Goal: Task Accomplishment & Management: Complete application form

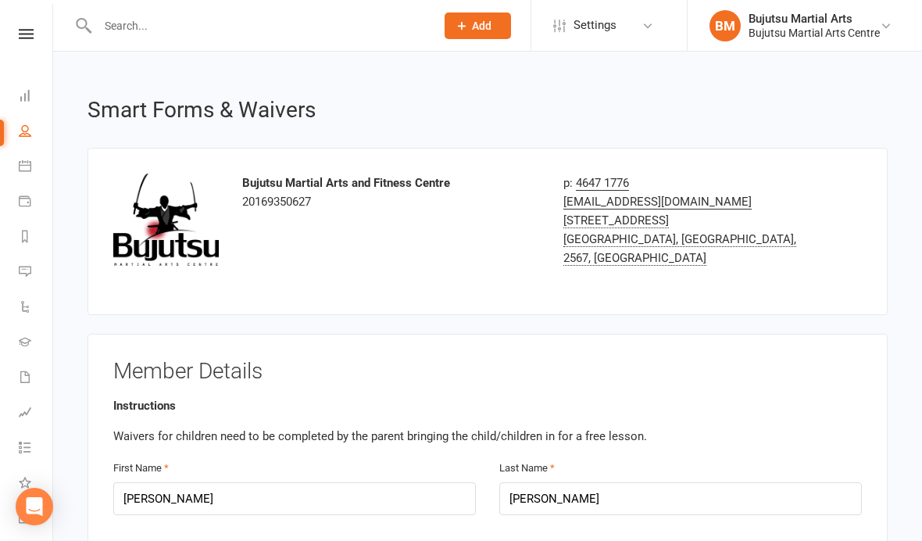
select select "bank_account"
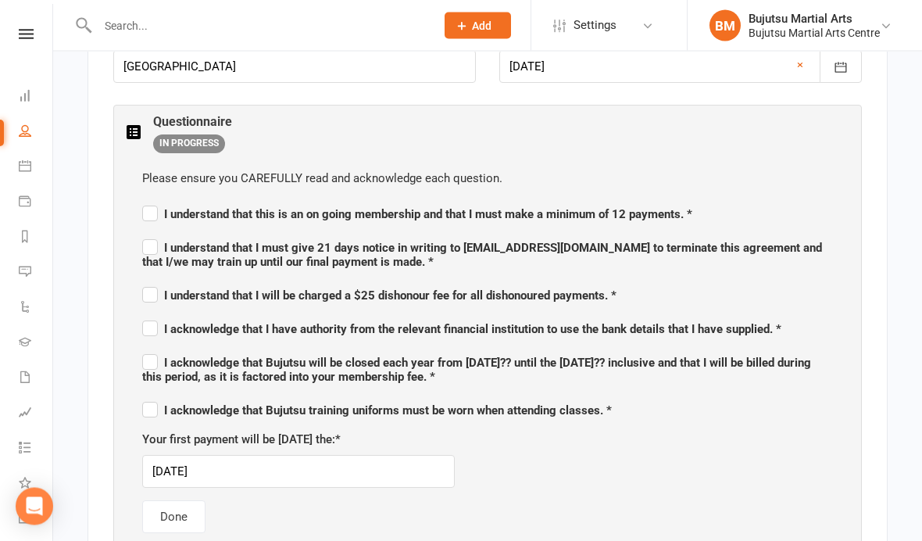
scroll to position [752, 0]
click at [143, 209] on label "I understand that this is an on going membership and that I must make a minimum…" at bounding box center [417, 211] width 550 height 19
click at [143, 199] on input "I understand that this is an on going membership and that I must make a minimum…" at bounding box center [417, 199] width 550 height 0
checkbox input "true"
click at [145, 245] on label "I understand that I must give 21 days notice in writing to [EMAIL_ADDRESS][DOMA…" at bounding box center [487, 251] width 691 height 33
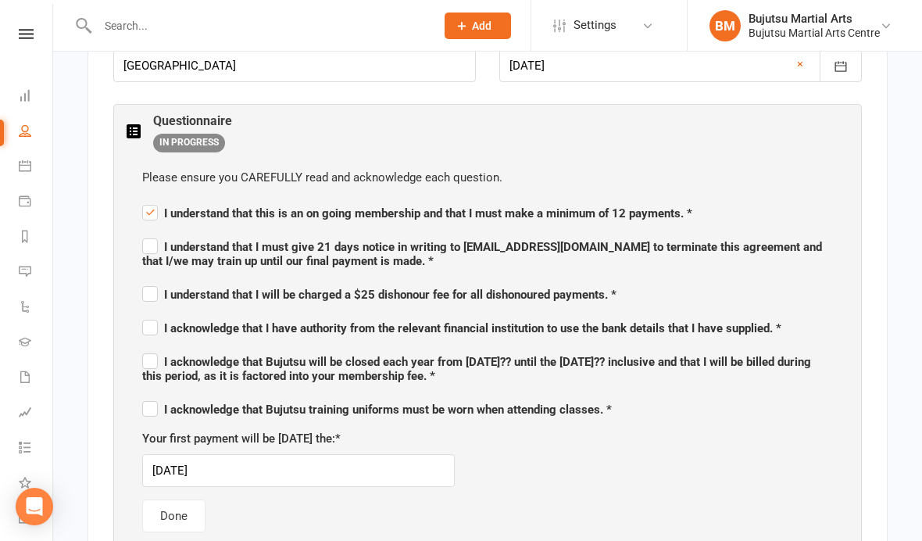
click at [145, 233] on input "I understand that I must give 21 days notice in writing to [EMAIL_ADDRESS][DOMA…" at bounding box center [487, 233] width 691 height 0
checkbox input "true"
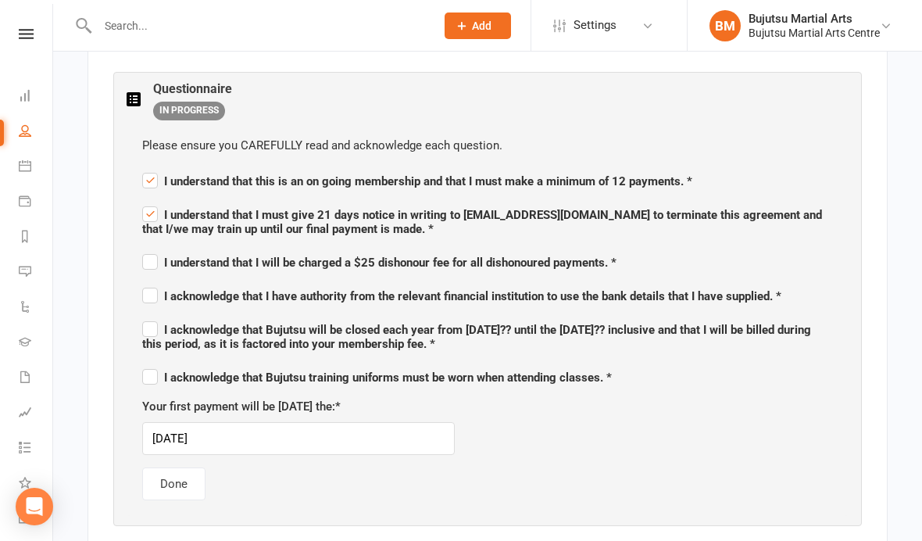
scroll to position [794, 0]
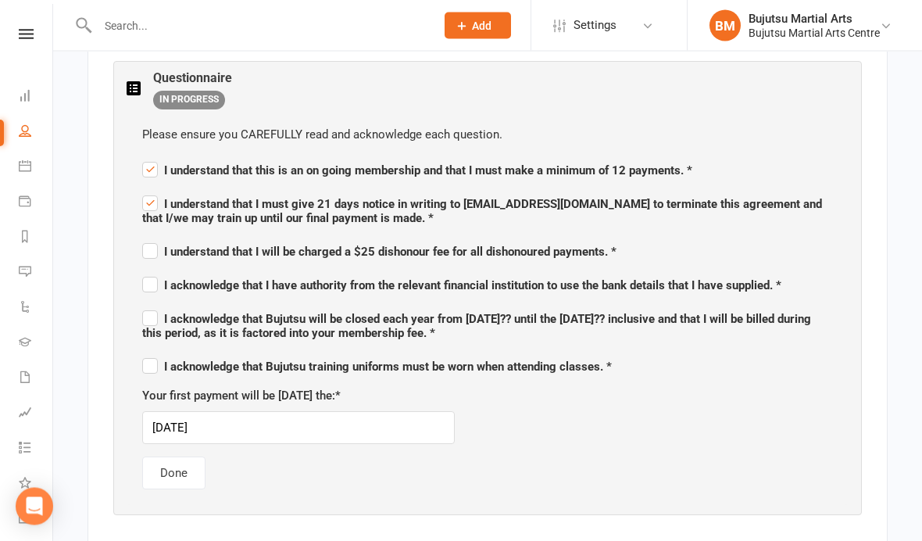
click at [148, 241] on label "I understand that I will be charged a $25 dishonour fee for all dishonoured pay…" at bounding box center [379, 250] width 474 height 19
click at [148, 238] on input "I understand that I will be charged a $25 dishonour fee for all dishonoured pay…" at bounding box center [379, 238] width 474 height 0
checkbox input "true"
click at [158, 280] on span "I acknowledge that I have authority from the relevant financial institution to …" at bounding box center [461, 285] width 639 height 14
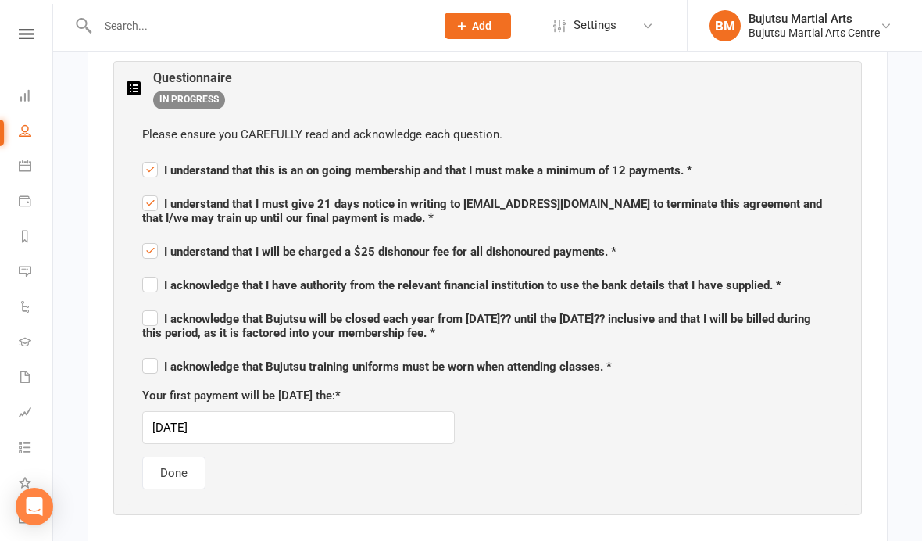
click at [158, 271] on input "I acknowledge that I have authority from the relevant financial institution to …" at bounding box center [461, 271] width 639 height 0
checkbox input "true"
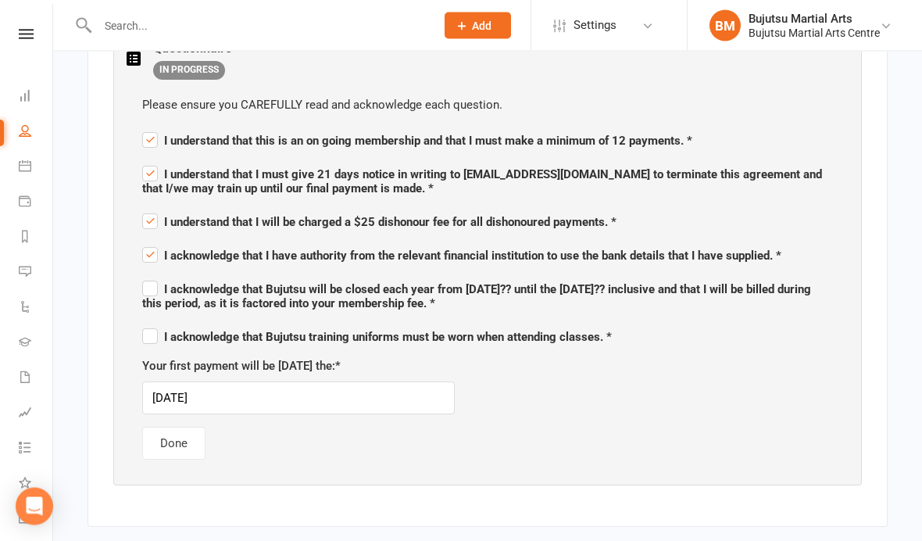
scroll to position [830, 0]
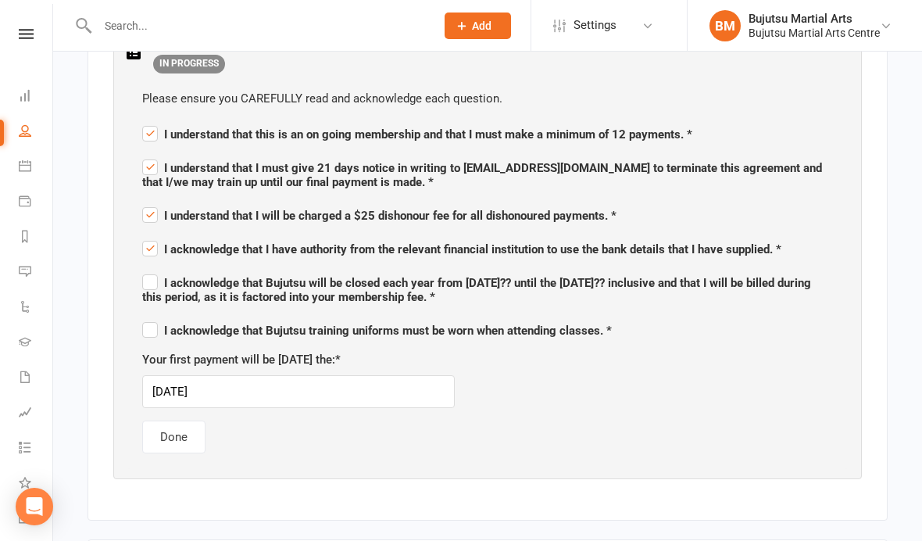
click at [152, 273] on label "I acknowledge that Bujutsu will be closed each year from [DATE]?? until the [DA…" at bounding box center [487, 287] width 691 height 33
click at [152, 269] on input "I acknowledge that Bujutsu will be closed each year from [DATE]?? until the [DA…" at bounding box center [487, 269] width 691 height 0
checkbox input "true"
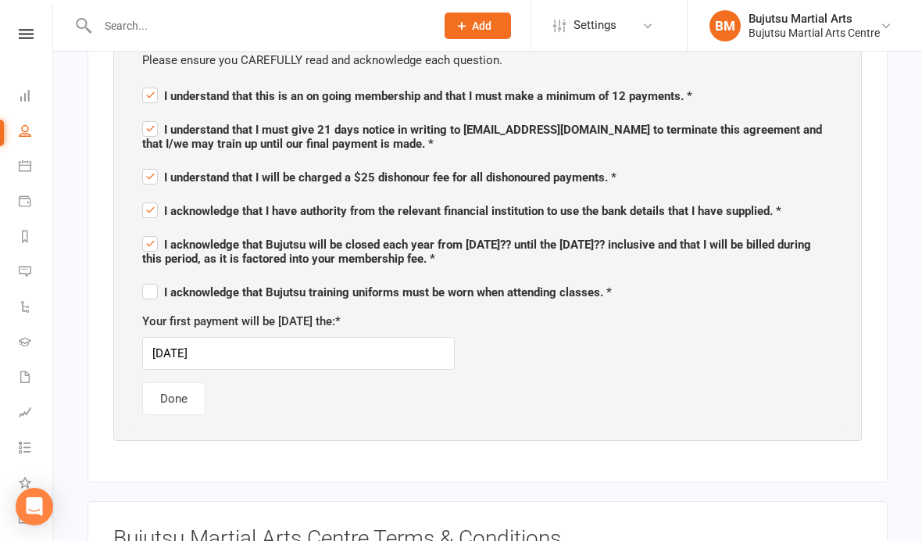
scroll to position [873, 0]
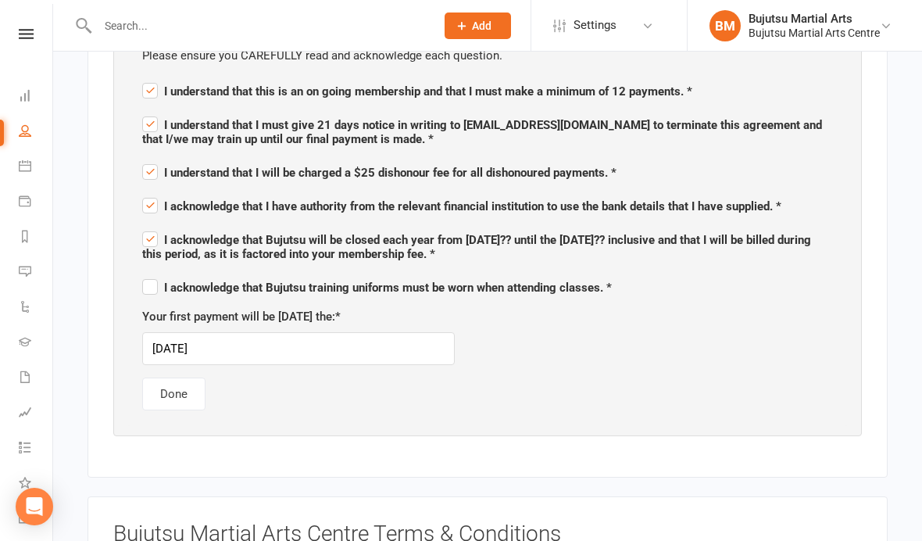
click at [145, 277] on label "I acknowledge that Bujutsu training uniforms must be worn when attending classe…" at bounding box center [377, 285] width 470 height 19
click at [145, 273] on input "I acknowledge that Bujutsu training uniforms must be worn when attending classe…" at bounding box center [377, 273] width 470 height 0
checkbox input "true"
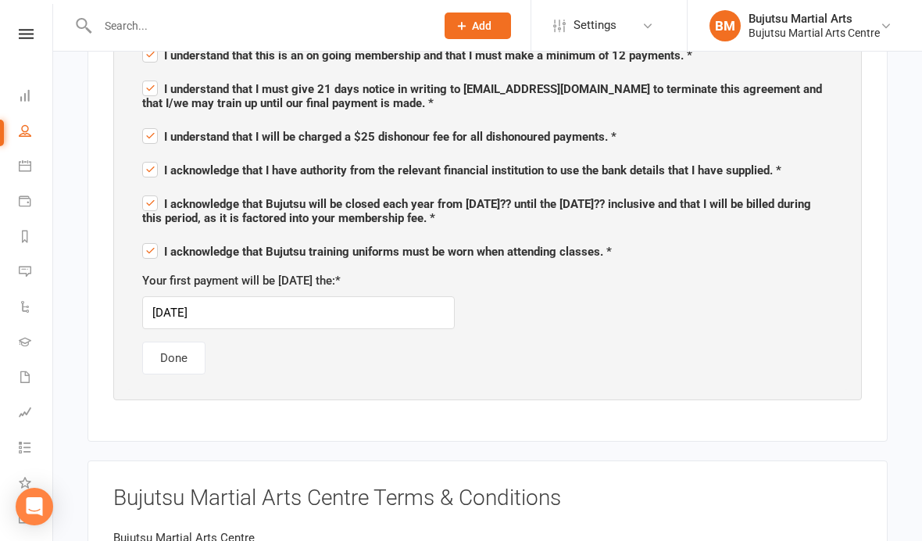
scroll to position [940, 0]
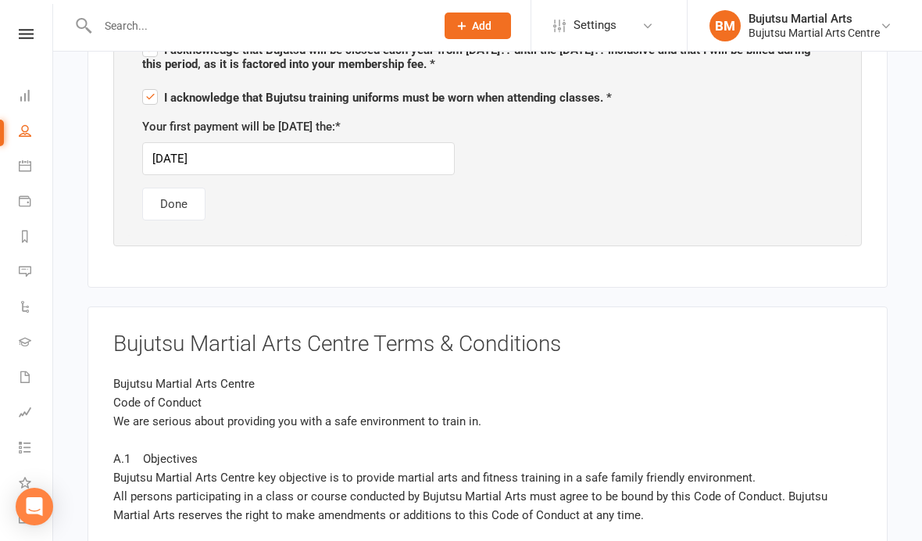
click at [169, 203] on button "Done" at bounding box center [173, 204] width 63 height 33
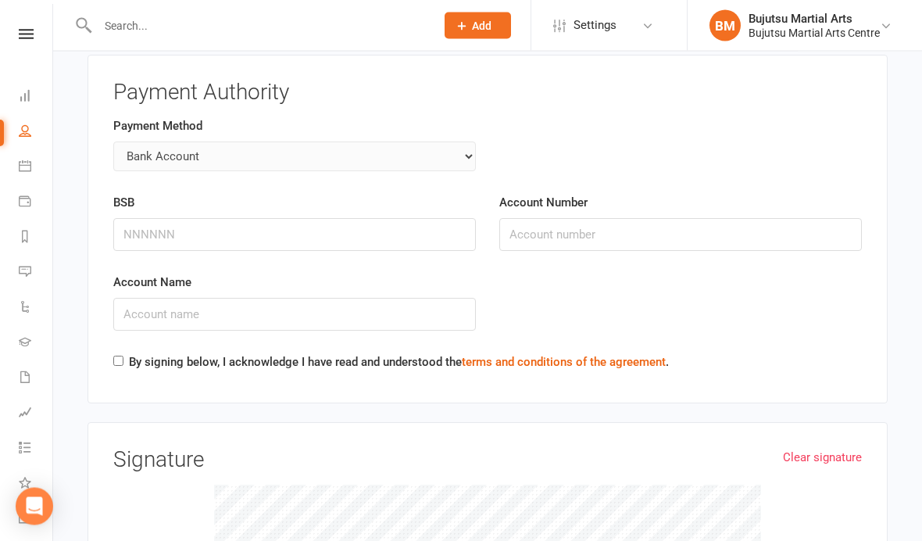
scroll to position [2181, 0]
click at [614, 218] on input "Account Number" at bounding box center [680, 234] width 363 height 33
click at [291, 302] on input "Account Name" at bounding box center [294, 314] width 363 height 33
click at [204, 222] on input "BSB" at bounding box center [294, 235] width 363 height 33
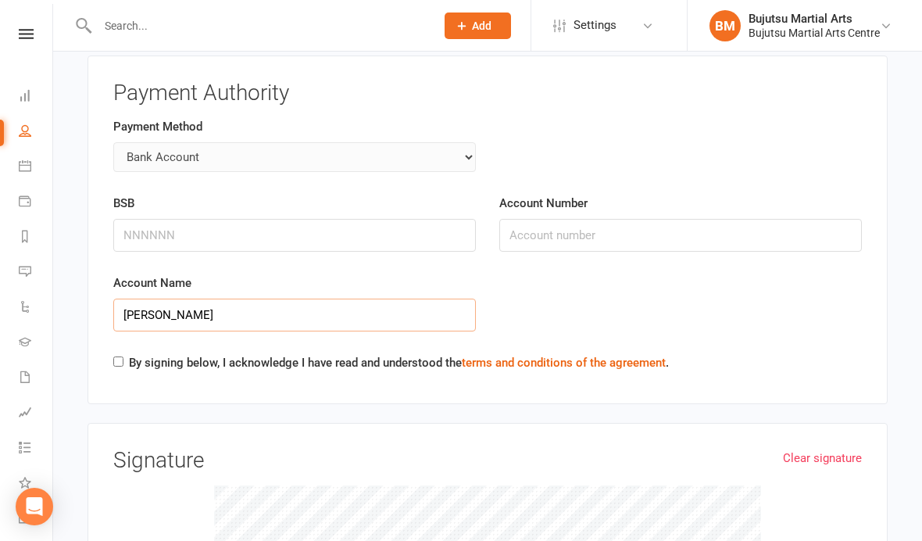
click at [131, 298] on input "[PERSON_NAME]" at bounding box center [294, 314] width 363 height 33
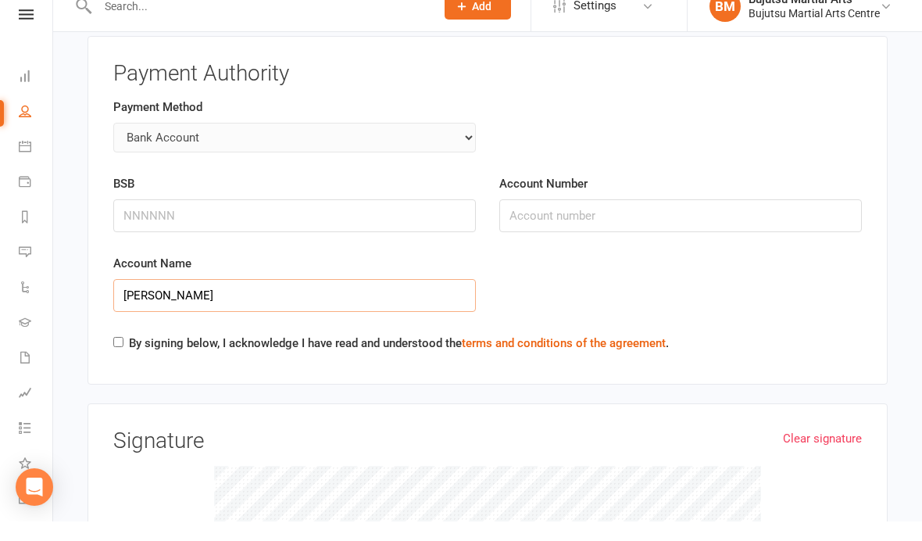
type input "[PERSON_NAME]"
click at [316, 219] on input "BSB" at bounding box center [294, 235] width 363 height 33
type input "082367"
click at [589, 219] on input "Account Number" at bounding box center [680, 235] width 363 height 33
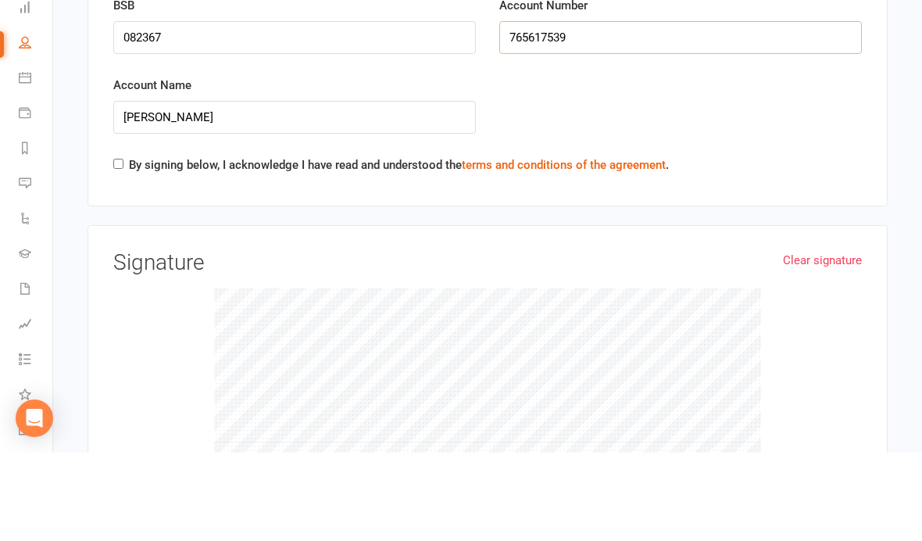
scroll to position [2291, 0]
type input "765617539"
click at [125, 243] on div "By signing below, I acknowledge I have read and understood the terms and condit…" at bounding box center [390, 255] width 555 height 25
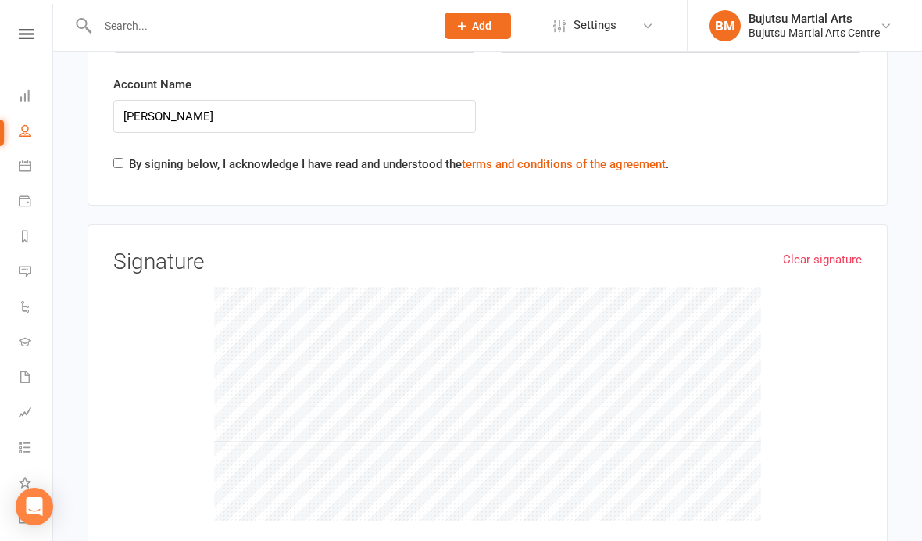
click at [129, 155] on label "By signing below, I acknowledge I have read and understood the terms and condit…" at bounding box center [399, 164] width 540 height 19
click at [123, 158] on input "By signing below, I acknowledge I have read and understood the terms and condit…" at bounding box center [118, 163] width 10 height 10
checkbox input "true"
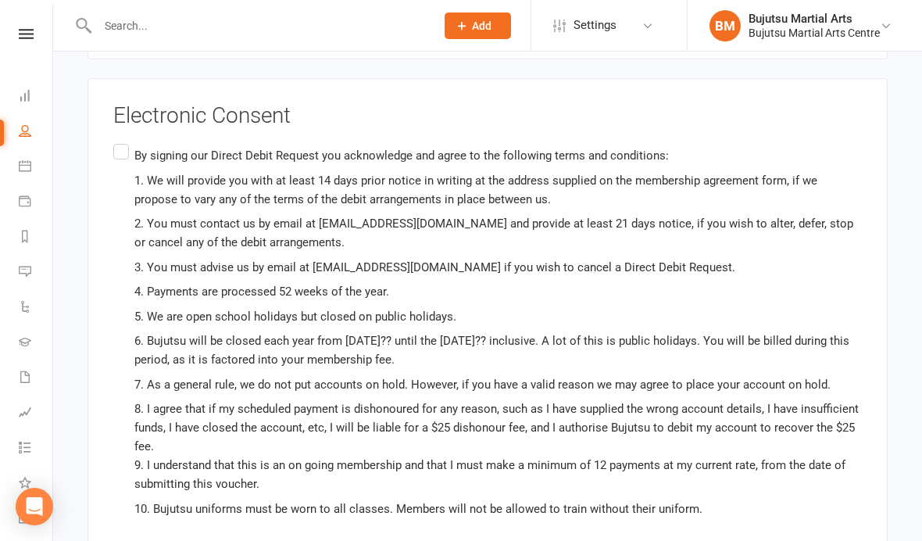
scroll to position [2934, 0]
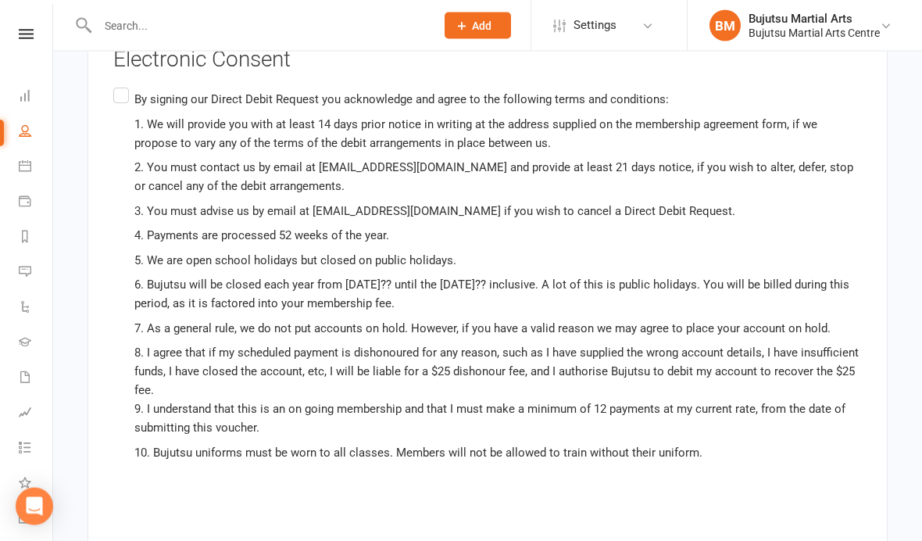
click at [120, 85] on label "By signing our Direct Debit Request you acknowledge and agree to the following …" at bounding box center [487, 301] width 748 height 433
click at [120, 85] on input "By signing our Direct Debit Request you acknowledge and agree to the following …" at bounding box center [118, 85] width 10 height 0
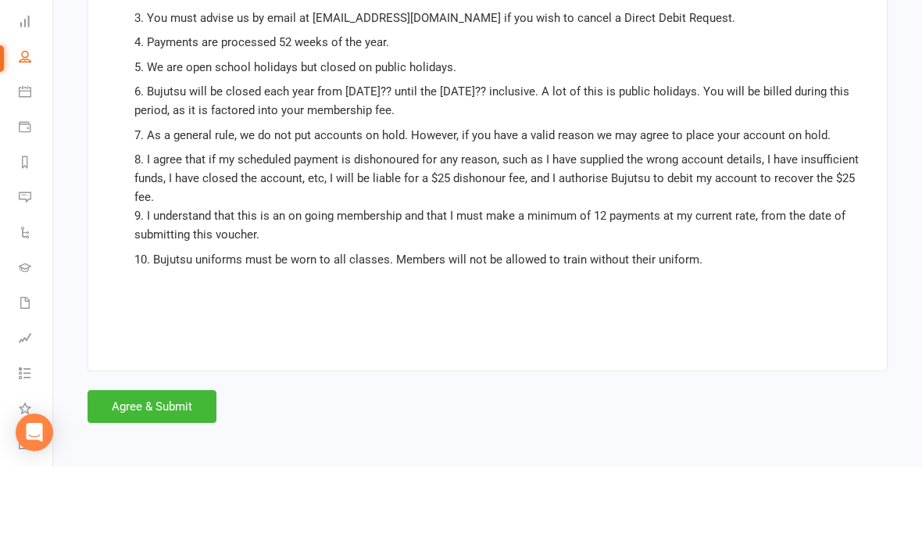
click at [167, 464] on button "Agree & Submit" at bounding box center [152, 480] width 129 height 33
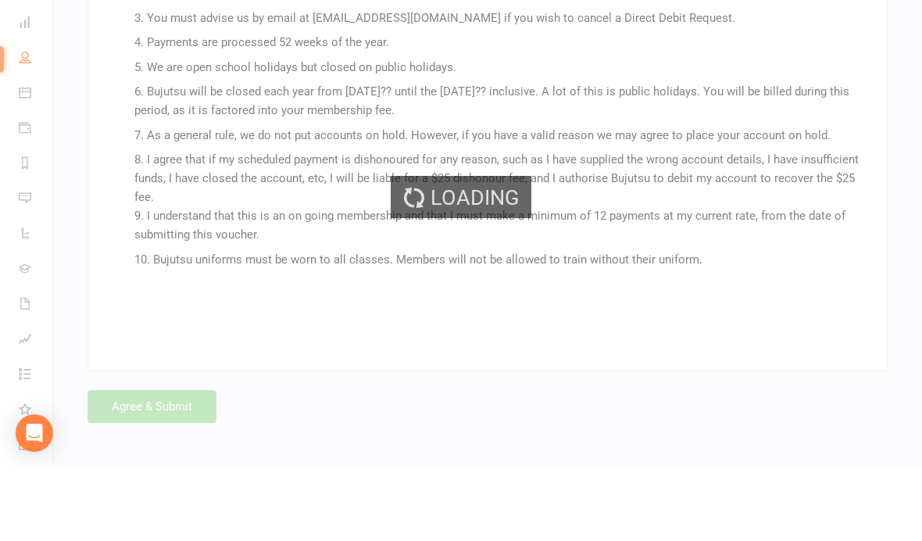
scroll to position [3054, 0]
